Goal: Information Seeking & Learning: Check status

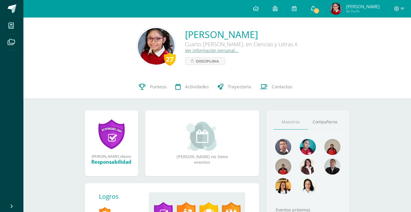
click at [309, 13] on link "1" at bounding box center [313, 9] width 19 height 18
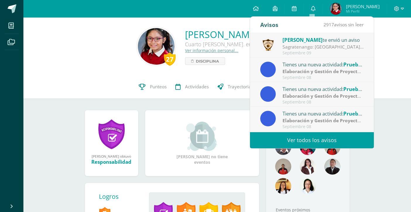
click at [305, 46] on div "Sagratenango: [GEOGRAPHIC_DATA][DATE]. "AÑO DE LUZ Y ESPERANZA" [GEOGRAPHIC_DAT…" at bounding box center [322, 47] width 81 height 7
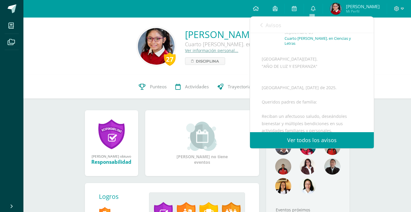
scroll to position [39, 0]
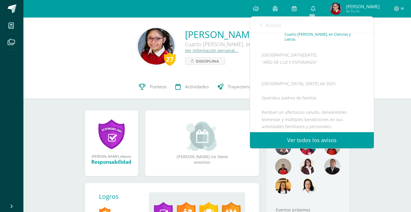
click at [293, 135] on link "Ver todos los avisos" at bounding box center [312, 140] width 124 height 16
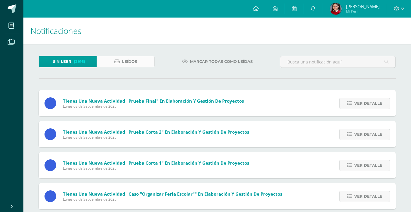
click at [128, 57] on span "Leídos" at bounding box center [129, 61] width 15 height 11
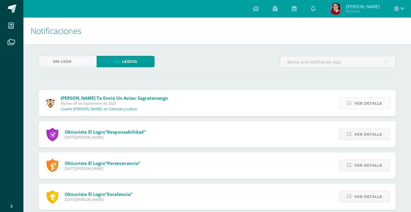
click at [366, 103] on span "Ver detalle" at bounding box center [368, 103] width 28 height 11
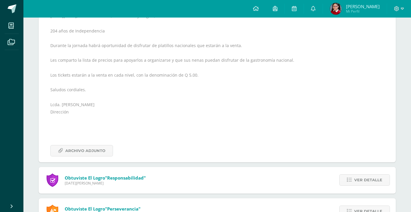
scroll to position [194, 0]
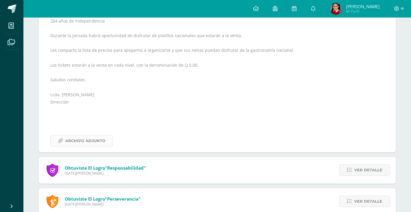
click at [77, 139] on span "Archivo Adjunto" at bounding box center [85, 141] width 40 height 11
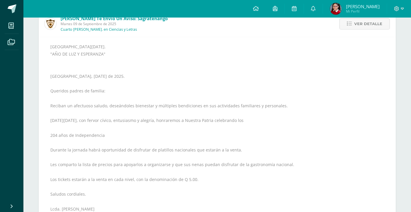
scroll to position [66, 0]
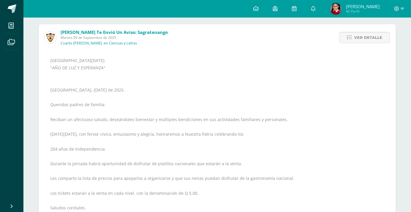
click at [336, 9] on img at bounding box center [336, 9] width 12 height 12
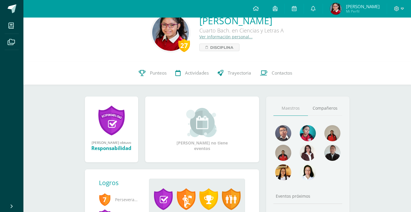
scroll to position [13, 0]
click at [156, 73] on span "Punteos" at bounding box center [158, 73] width 17 height 6
